Goal: Check status: Check status

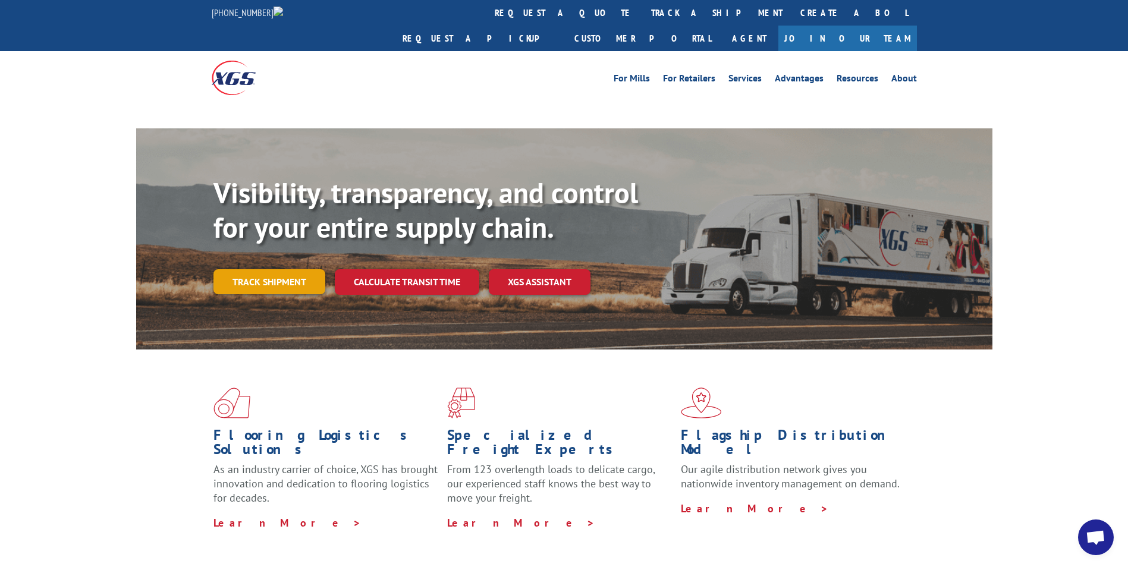
click at [265, 269] on link "Track shipment" at bounding box center [269, 281] width 112 height 25
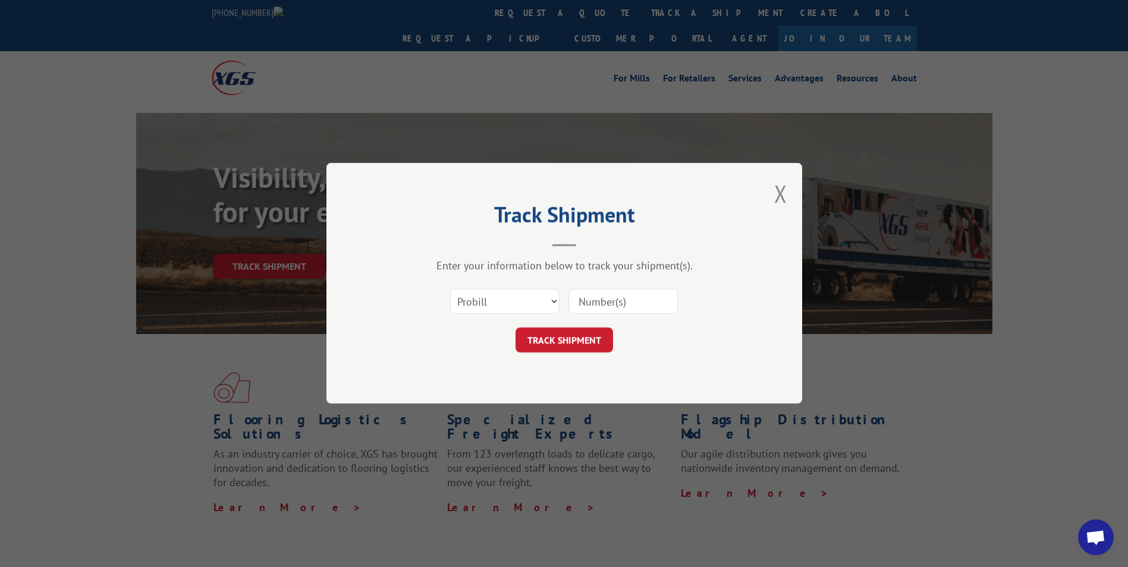
click at [512, 301] on select "Select category... Probill BOL PO" at bounding box center [504, 302] width 109 height 25
click at [463, 348] on div "TRACK SHIPMENT" at bounding box center [564, 340] width 357 height 25
click at [602, 290] on input at bounding box center [623, 302] width 109 height 25
paste input "17596552"
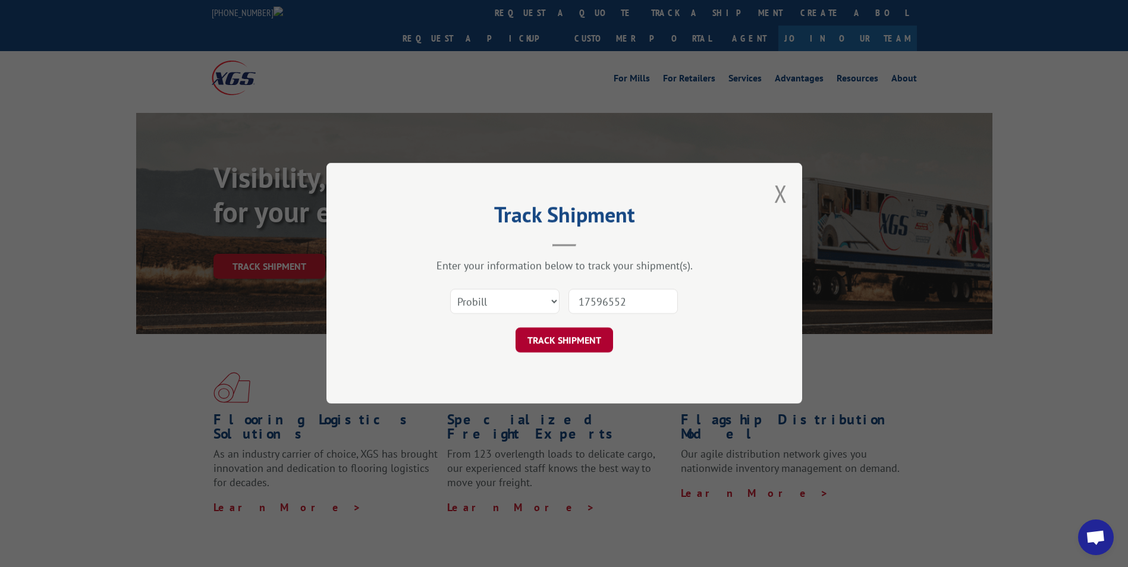
type input "17596552"
click at [574, 338] on button "TRACK SHIPMENT" at bounding box center [565, 340] width 98 height 25
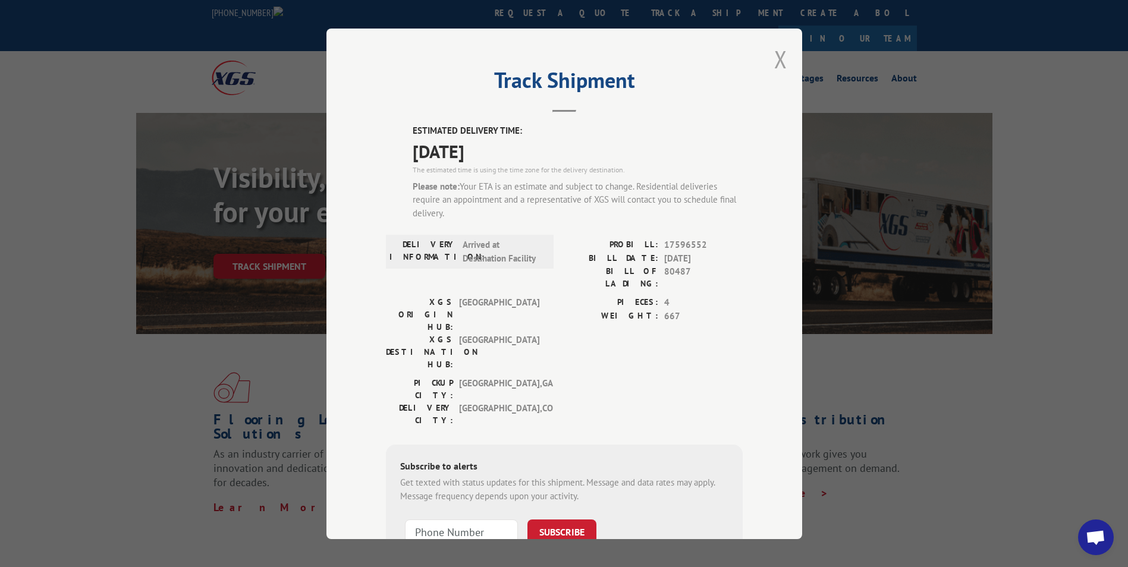
click at [777, 59] on button "Close modal" at bounding box center [780, 59] width 13 height 32
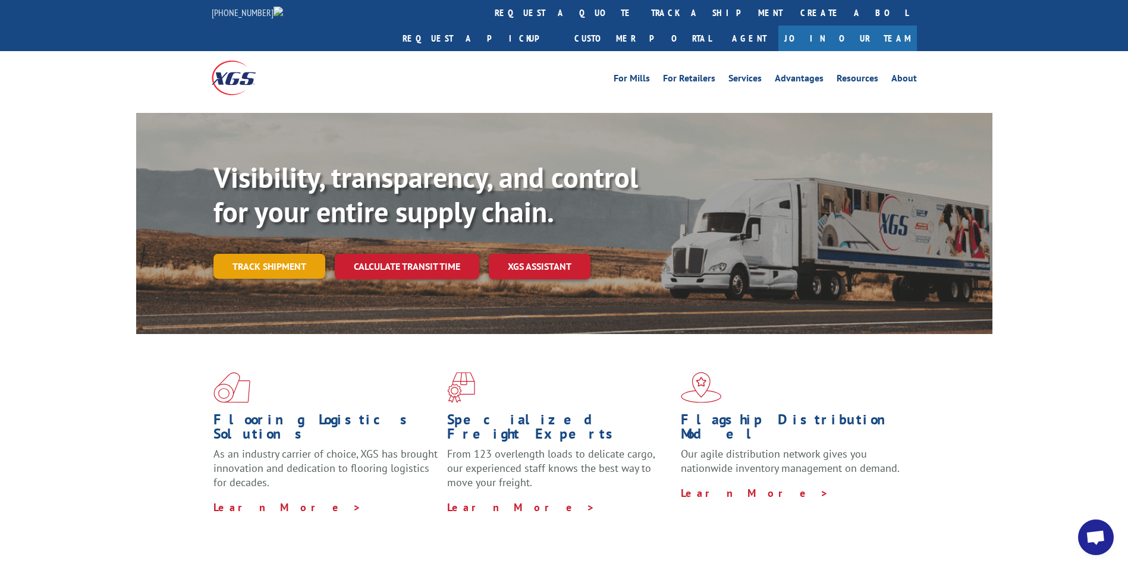
click at [240, 254] on link "Track shipment" at bounding box center [269, 266] width 112 height 25
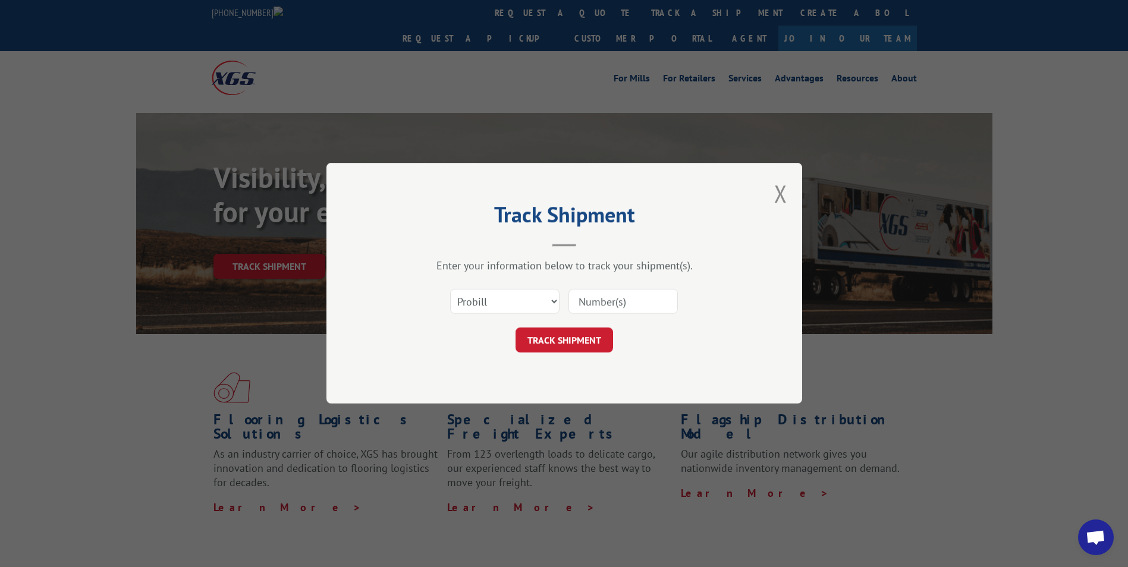
drag, startPoint x: 595, startPoint y: 300, endPoint x: 604, endPoint y: 300, distance: 9.5
click at [595, 300] on input at bounding box center [623, 302] width 109 height 25
paste input "17602141"
type input "17602141"
click at [573, 346] on button "TRACK SHIPMENT" at bounding box center [565, 340] width 98 height 25
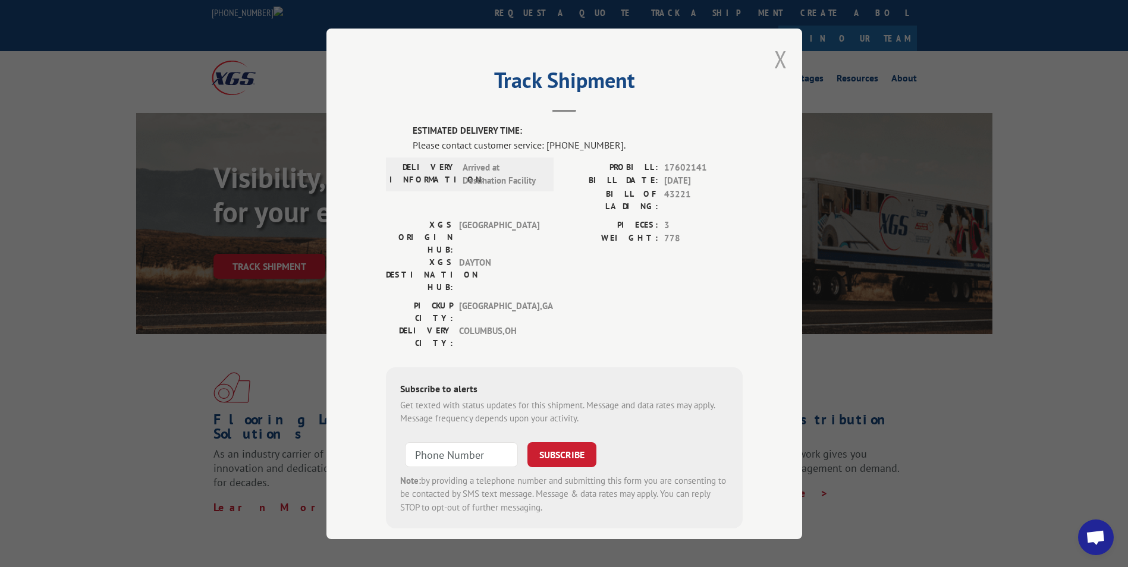
click at [775, 56] on button "Close modal" at bounding box center [780, 59] width 13 height 32
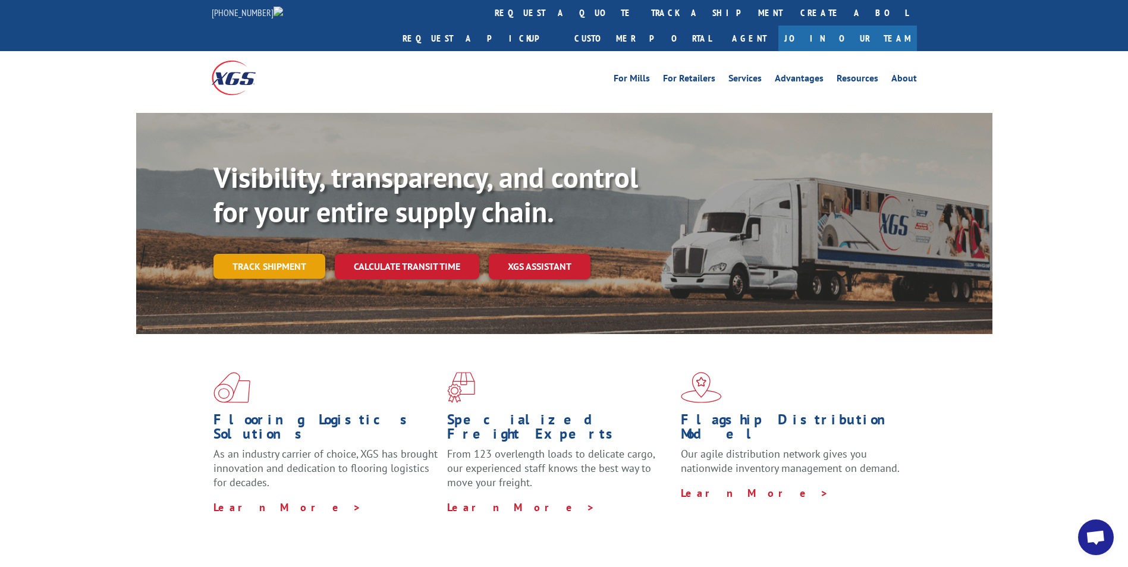
drag, startPoint x: 270, startPoint y: 240, endPoint x: 278, endPoint y: 244, distance: 9.1
click at [270, 254] on link "Track shipment" at bounding box center [269, 266] width 112 height 25
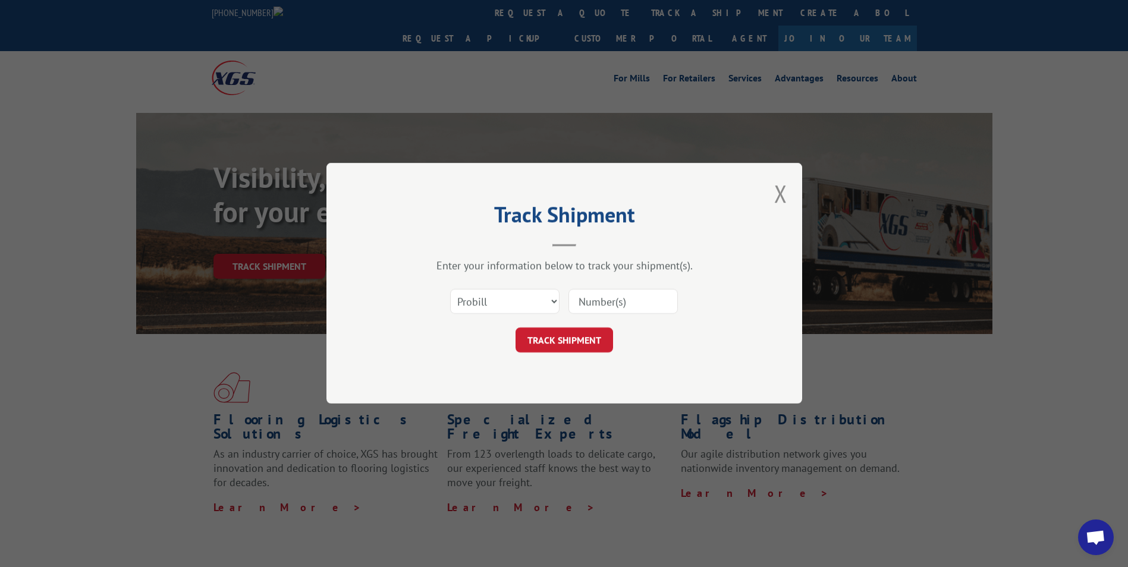
click at [671, 304] on input at bounding box center [623, 302] width 109 height 25
paste input "17596543"
type input "17596543"
click at [555, 343] on button "TRACK SHIPMENT" at bounding box center [565, 340] width 98 height 25
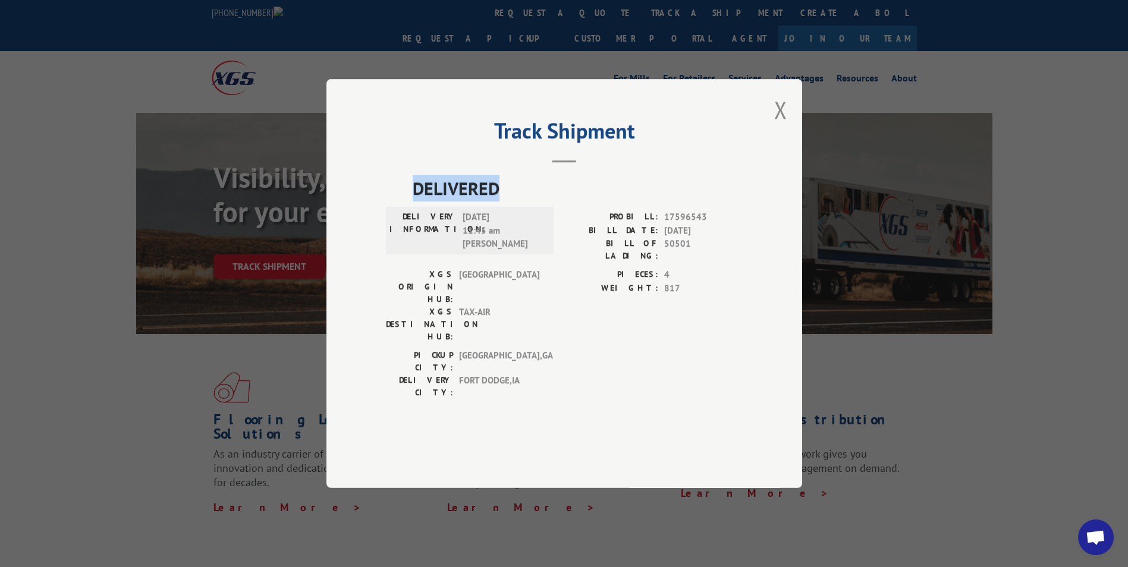
drag, startPoint x: 505, startPoint y: 223, endPoint x: 397, endPoint y: 219, distance: 108.3
click at [397, 219] on div "DELIVERED DELIVERY INFORMATION: [DATE] 11:45 am [PERSON_NAME]: 17596543 BILL DA…" at bounding box center [564, 290] width 357 height 230
click at [712, 369] on div "PICKUP CITY: [GEOGRAPHIC_DATA] , [GEOGRAPHIC_DATA] DELIVERY CITY: [GEOGRAPHIC_D…" at bounding box center [564, 377] width 357 height 56
click at [780, 125] on button "Close modal" at bounding box center [780, 110] width 13 height 32
